Goal: Navigation & Orientation: Find specific page/section

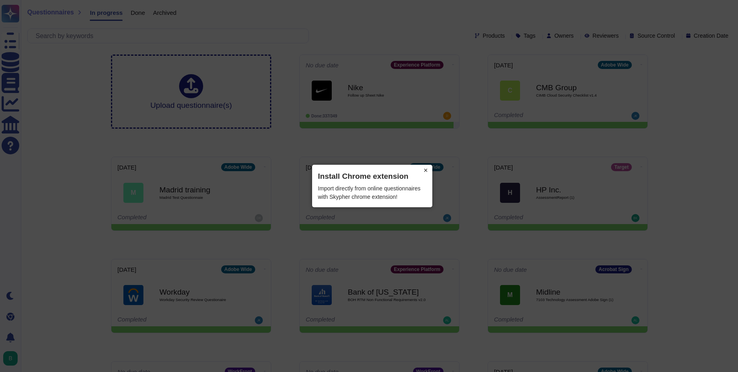
click at [428, 168] on button "×" at bounding box center [425, 170] width 13 height 11
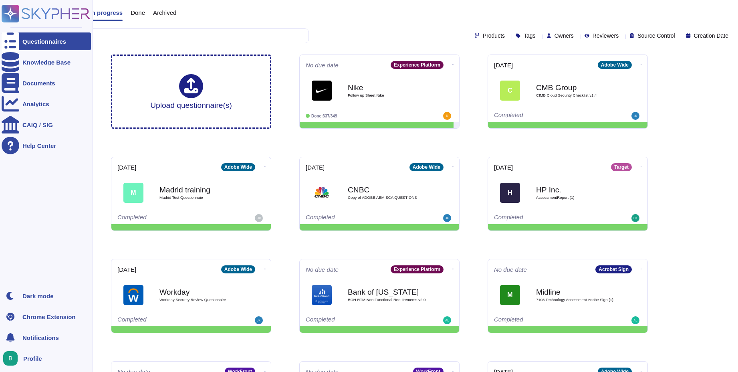
click at [32, 359] on span "Profile" at bounding box center [32, 358] width 19 height 6
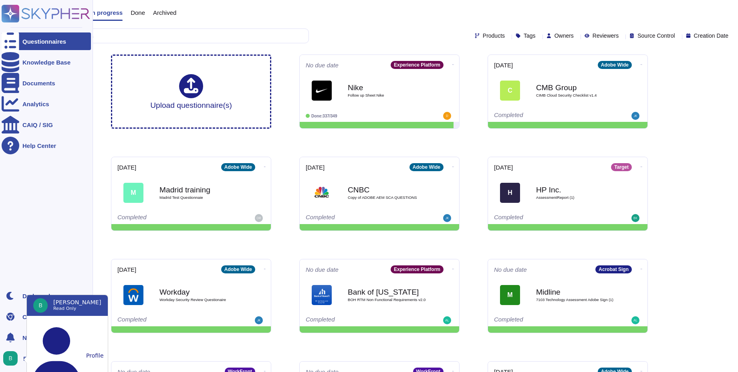
click at [34, 243] on ul "Questionnaires Knowledge Base Documents Analytics CAIQ / SIG Help Center" at bounding box center [46, 157] width 89 height 250
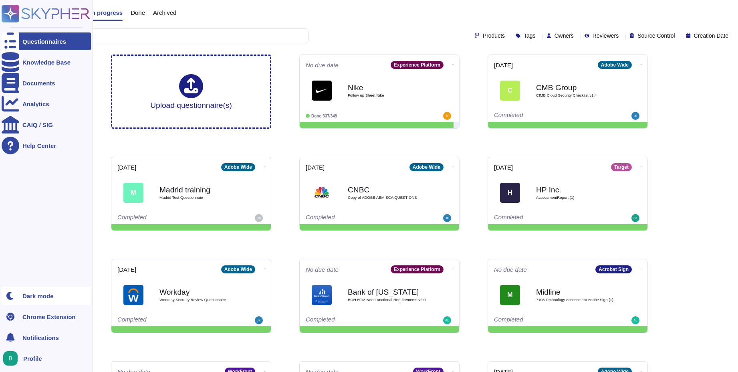
click at [42, 297] on div "Dark mode" at bounding box center [37, 296] width 31 height 6
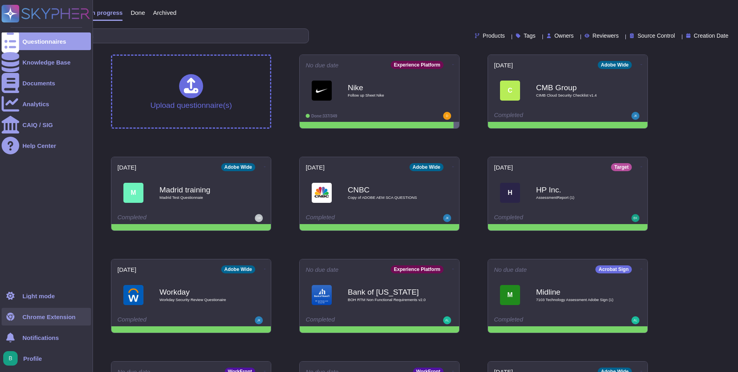
click at [43, 320] on div "Chrome Extension" at bounding box center [48, 317] width 53 height 6
click at [27, 358] on span "Profile" at bounding box center [32, 358] width 19 height 6
click at [12, 14] on icon at bounding box center [11, 14] width 16 height 16
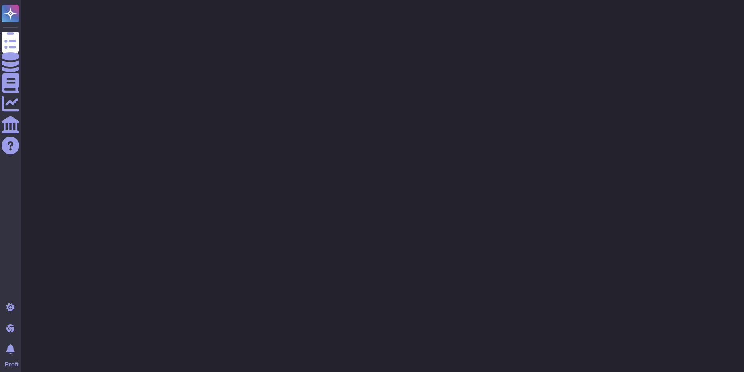
click at [554, 40] on html "Questionnaires Knowledge Base Documents Analytics CAIQ / SIG Help Center Light …" at bounding box center [372, 20] width 744 height 40
